Goal: Find specific page/section: Find specific page/section

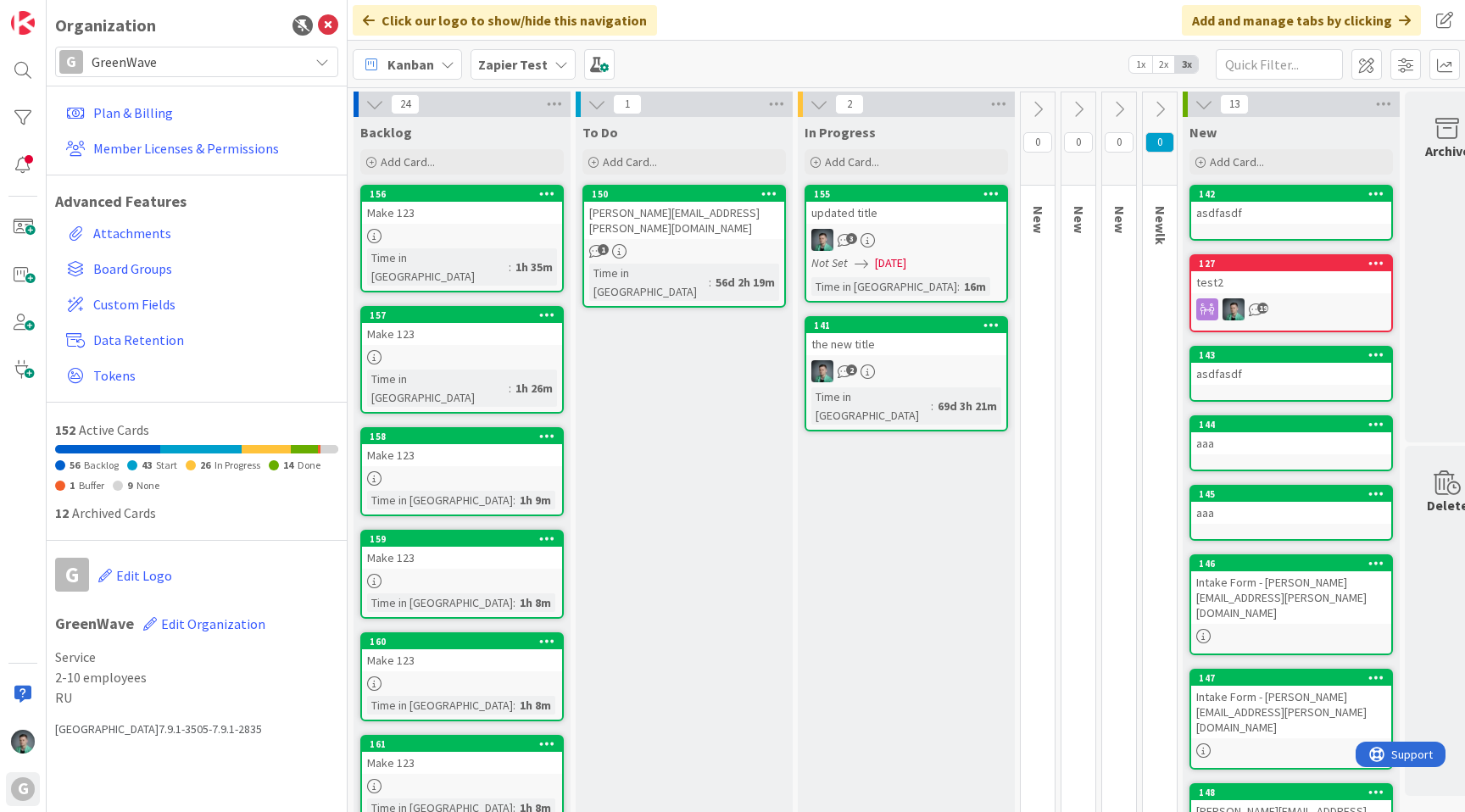
click at [266, 66] on span "GreenWave" at bounding box center [196, 62] width 209 height 24
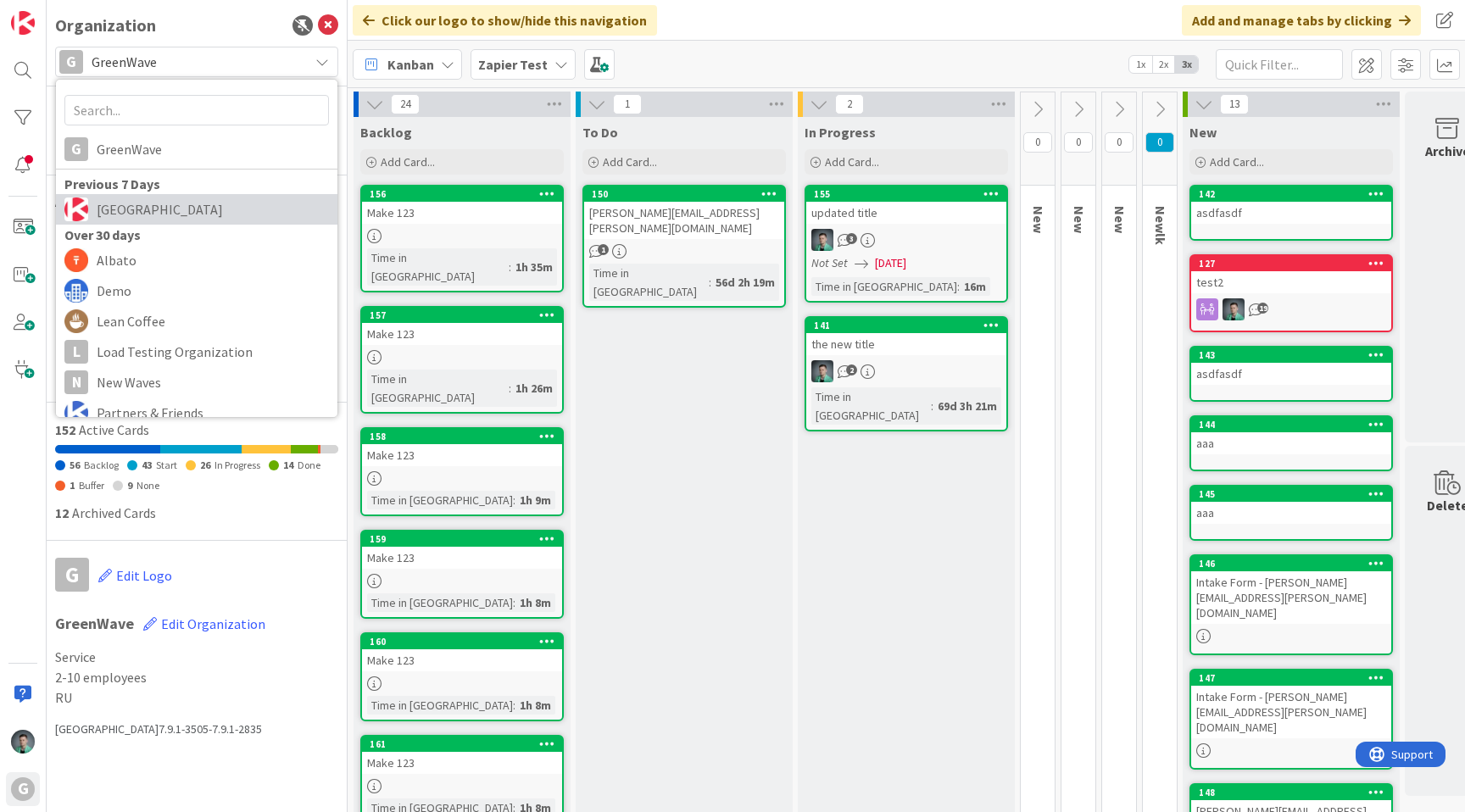
click at [202, 195] on link "[GEOGRAPHIC_DATA]" at bounding box center [196, 209] width 281 height 31
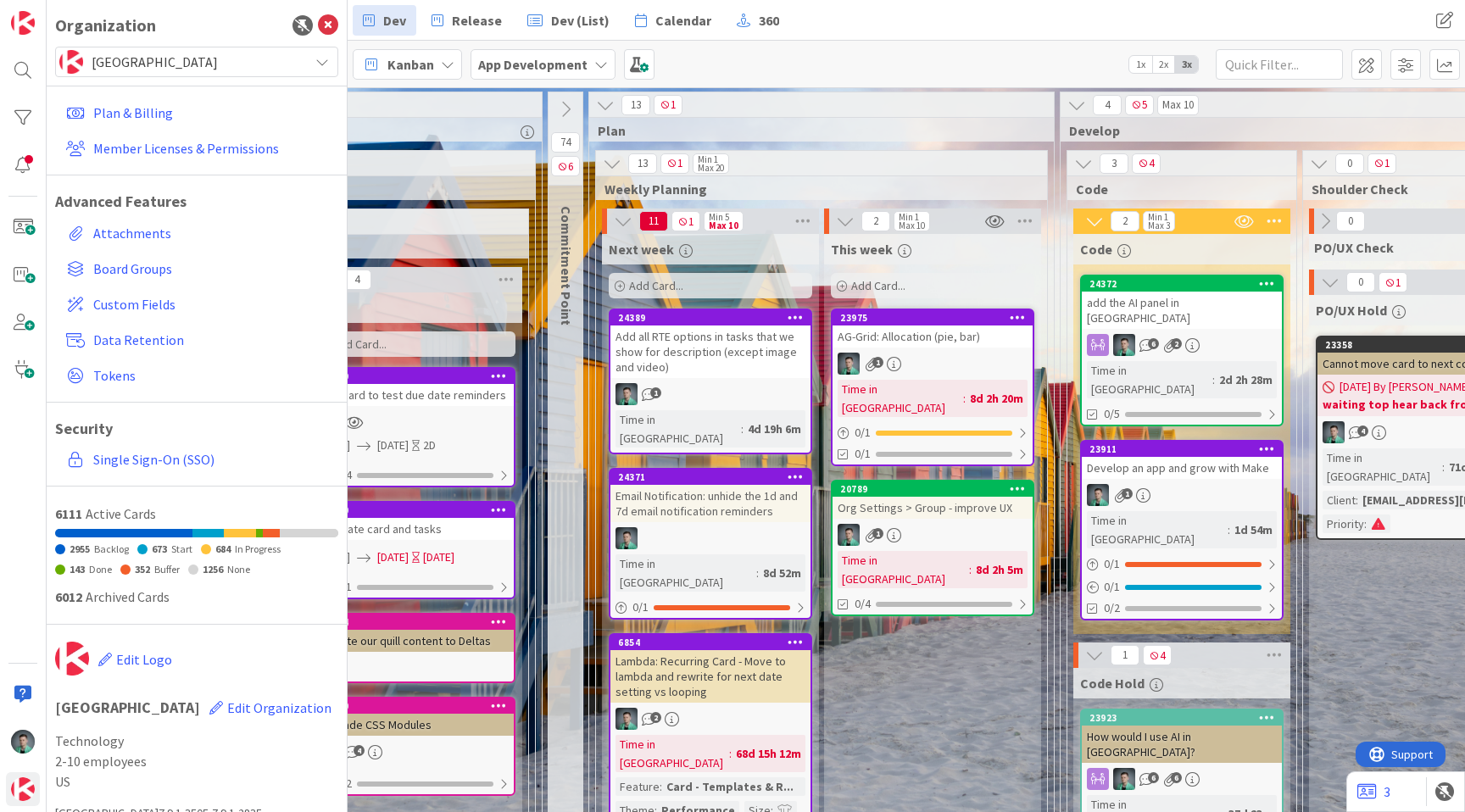
scroll to position [0, 1581]
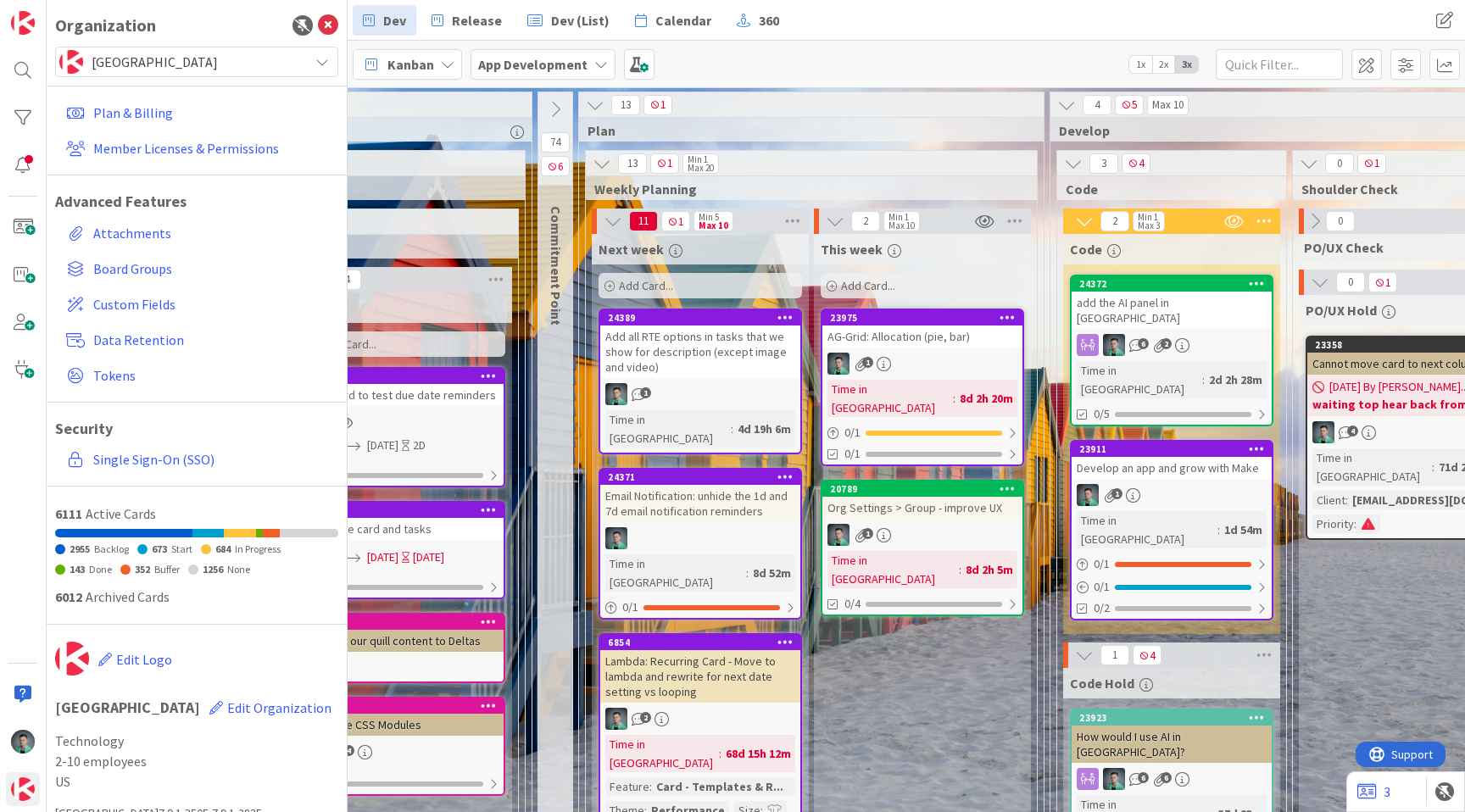
click at [1189, 301] on div "add the AI panel in [GEOGRAPHIC_DATA]" at bounding box center [1172, 310] width 200 height 37
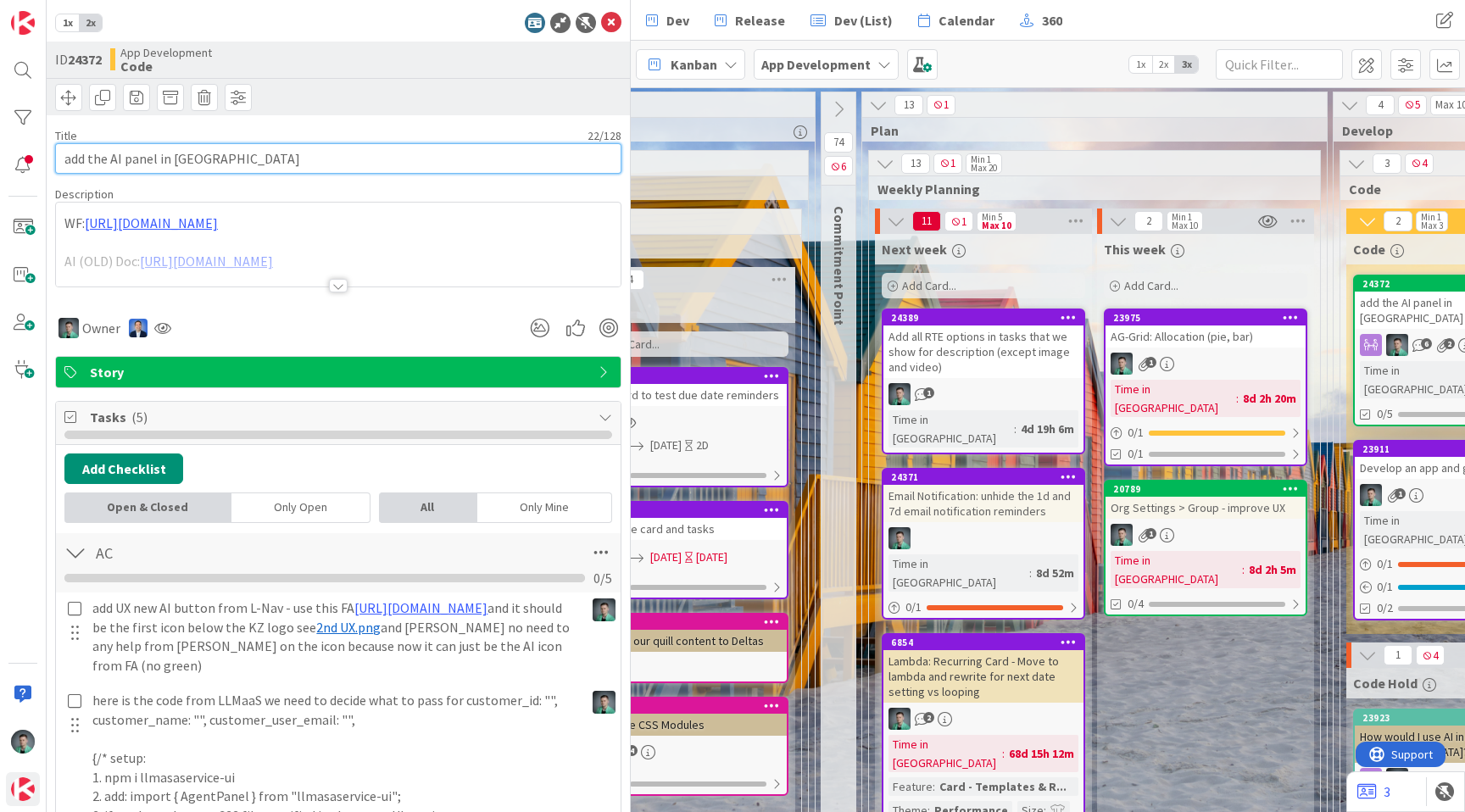
click at [270, 157] on input "add the AI panel in [GEOGRAPHIC_DATA]" at bounding box center [339, 158] width 566 height 31
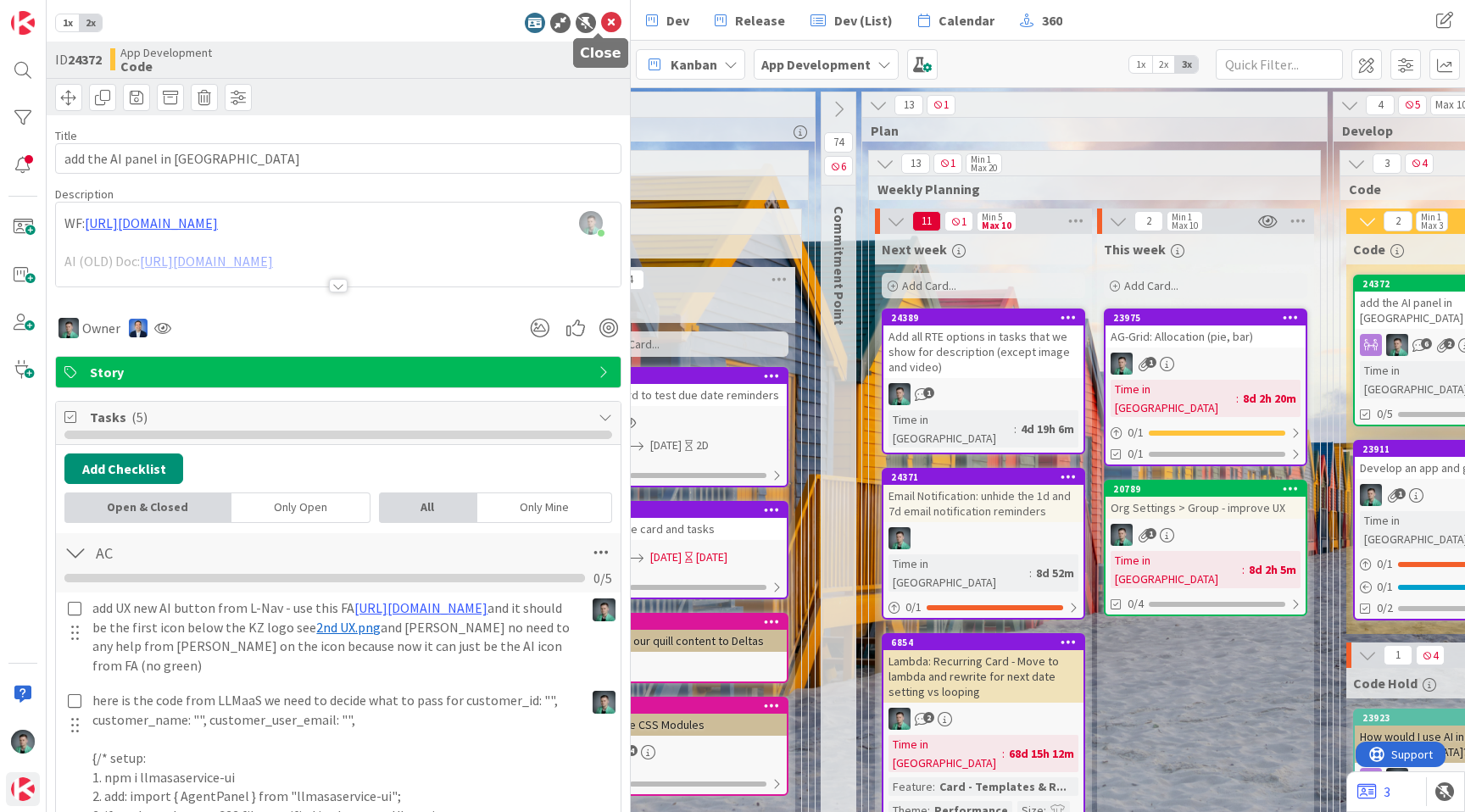
click at [601, 17] on icon at bounding box center [611, 23] width 20 height 20
